Goal: Information Seeking & Learning: Learn about a topic

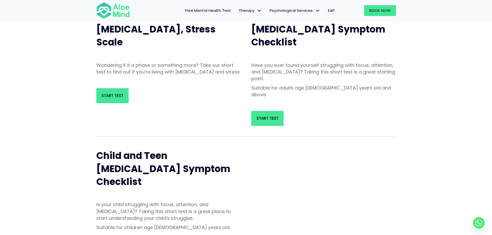
scroll to position [52, 0]
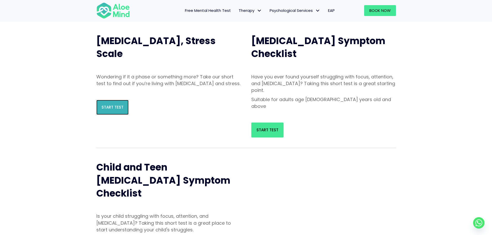
click at [110, 110] on span "Start Test" at bounding box center [112, 107] width 22 height 5
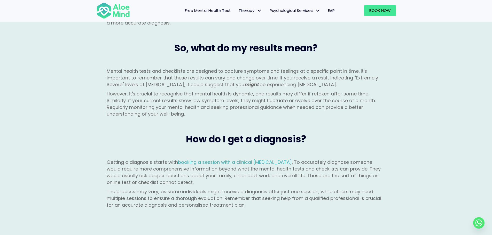
scroll to position [594, 0]
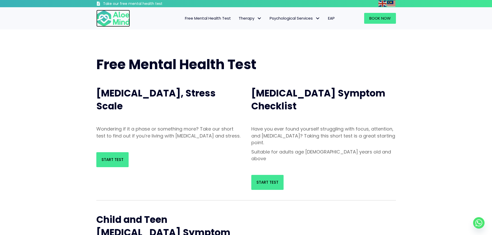
click at [118, 17] on img at bounding box center [113, 18] width 34 height 17
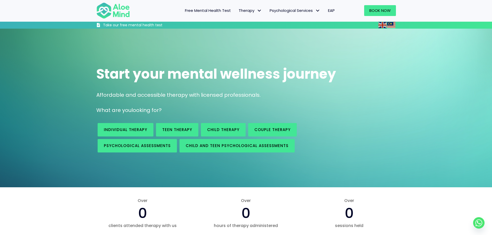
scroll to position [26, 0]
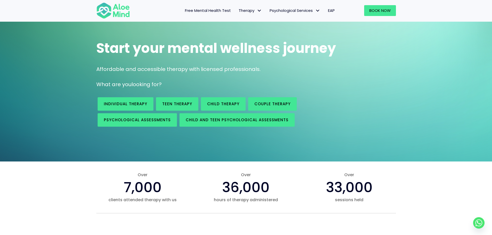
click at [211, 8] on span "Free Mental Health Test" at bounding box center [208, 10] width 46 height 5
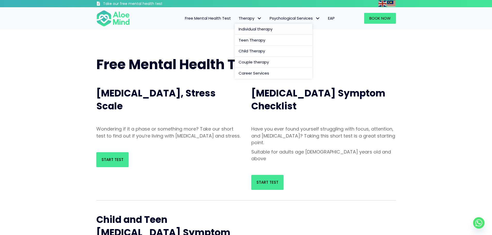
click at [247, 30] on span "Individual therapy" at bounding box center [255, 28] width 34 height 5
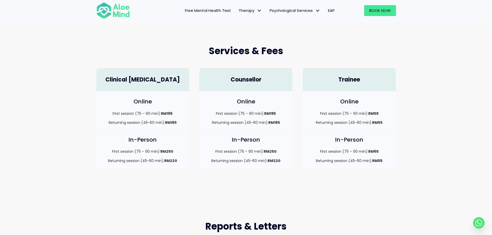
scroll to position [129, 0]
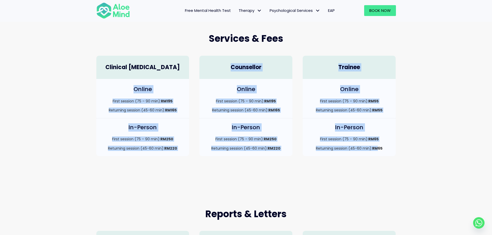
drag, startPoint x: 172, startPoint y: 93, endPoint x: 376, endPoint y: 149, distance: 212.0
click at [376, 149] on div "Clinical Psychologist Online First session (75 – 90 min): RM195 Returning sessi…" at bounding box center [246, 106] width 310 height 111
click at [333, 151] on div "In-Person First session (75 – 90 min): RM65 Returning session (45-60 min): RM65" at bounding box center [348, 137] width 93 height 38
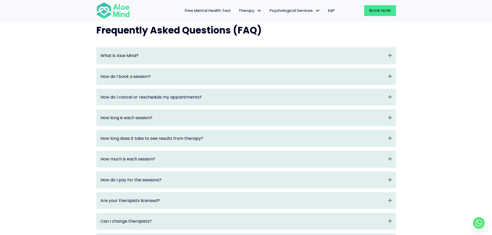
scroll to position [542, 0]
click at [150, 63] on div "What is Aloe Mind? Expand" at bounding box center [246, 55] width 299 height 16
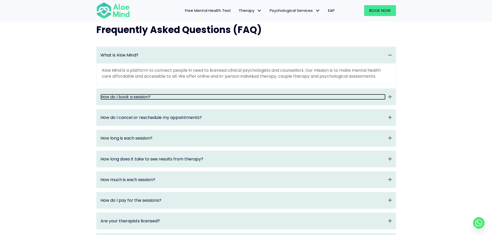
click at [149, 100] on link "How do I book a session?" at bounding box center [242, 97] width 285 height 6
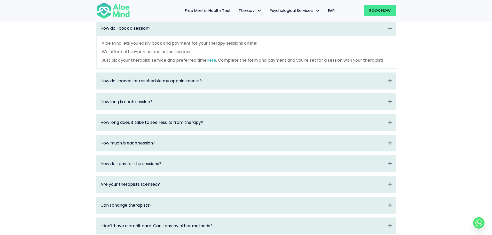
scroll to position [589, 0]
click at [156, 90] on div "How do I cancel or reschedule my appointments? Expand" at bounding box center [246, 82] width 299 height 16
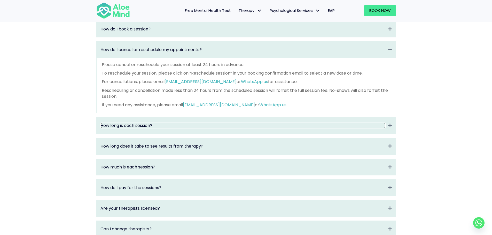
click at [161, 129] on link "How long is each session?" at bounding box center [242, 126] width 285 height 6
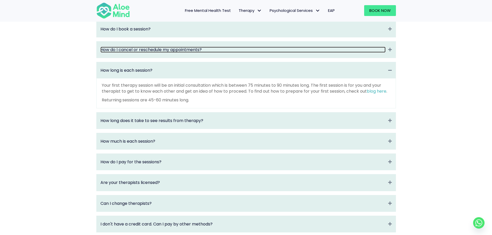
click at [140, 53] on link "How do I cancel or reschedule my appointments?" at bounding box center [242, 50] width 285 height 6
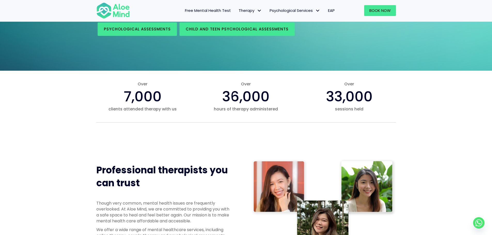
scroll to position [181, 0]
